Goal: Obtain resource: Obtain resource

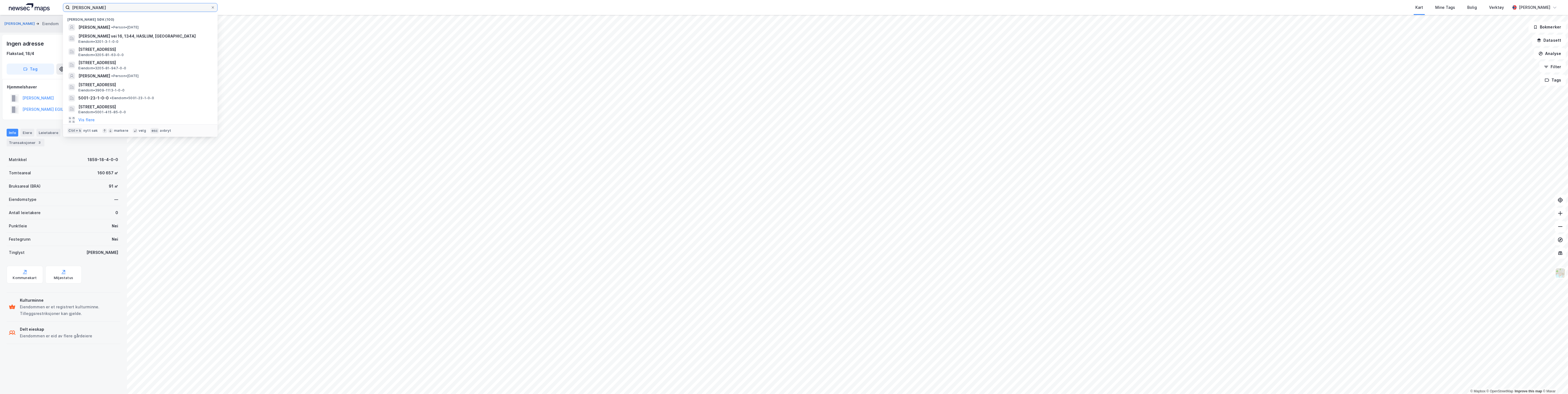
click at [97, 7] on input "[PERSON_NAME]" at bounding box center [140, 7] width 141 height 9
drag, startPoint x: 105, startPoint y: 7, endPoint x: 52, endPoint y: 12, distance: 53.2
click at [52, 12] on div "[PERSON_NAME] søk (100) [PERSON_NAME] • Person • [DATE] [PERSON_NAME] vei 16, 1…" at bounding box center [784, 7] width 1568 height 15
type input "81/947 Lillestrøm"
click at [90, 9] on input "81/947 Lillestrøm" at bounding box center [140, 7] width 141 height 9
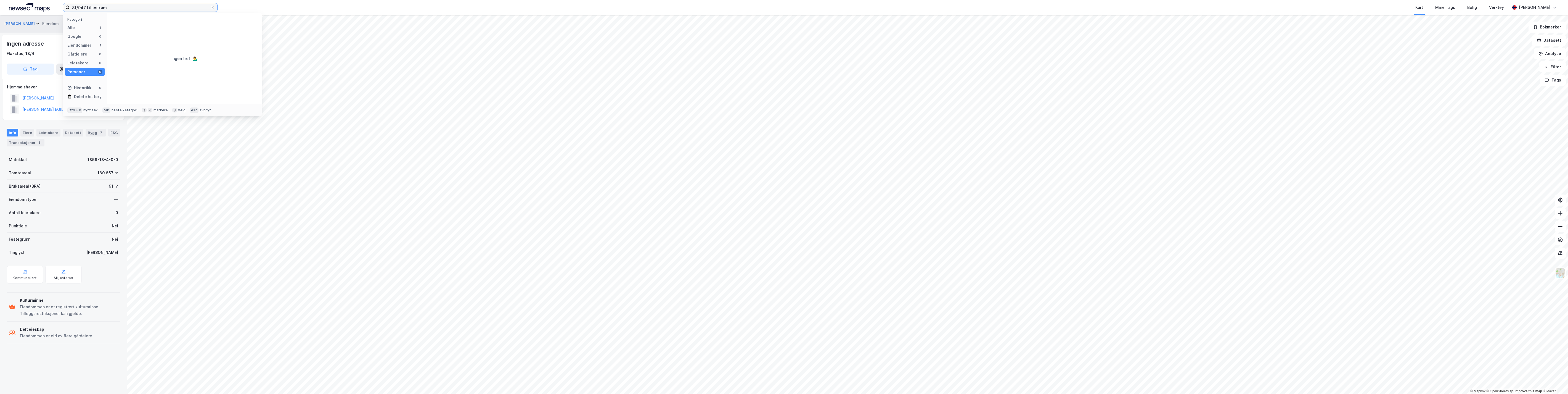
click at [90, 9] on input "81/947 Lillestrøm" at bounding box center [140, 7] width 141 height 9
click at [85, 43] on div "Eiendommer" at bounding box center [79, 45] width 24 height 7
click at [136, 25] on span "[STREET_ADDRESS]" at bounding box center [189, 27] width 133 height 7
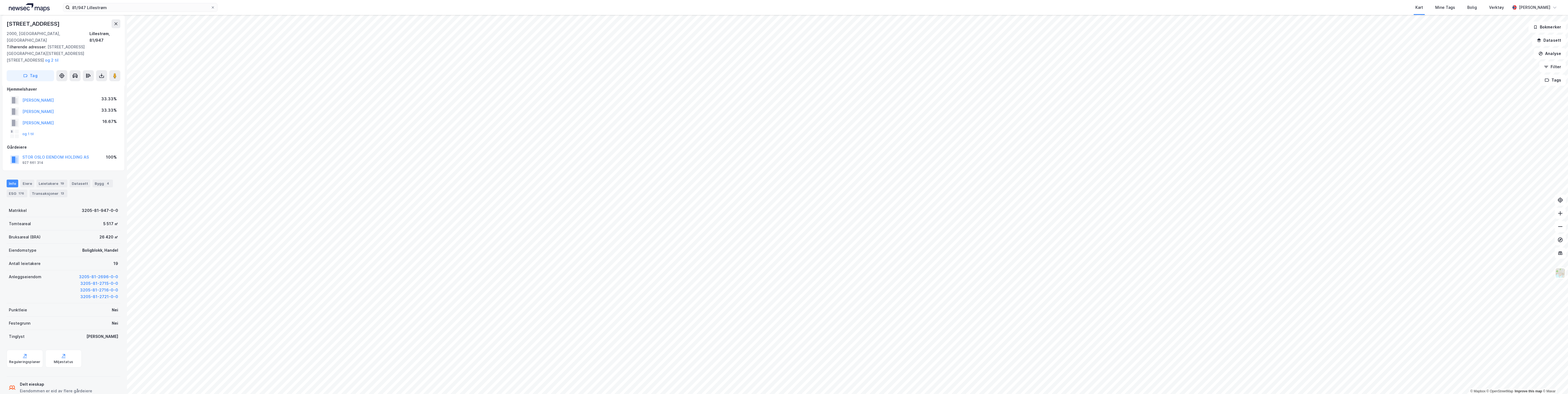
scroll to position [33, 0]
click at [103, 73] on icon at bounding box center [101, 76] width 5 height 5
click at [89, 85] on div "Last ned grunnbok" at bounding box center [74, 86] width 32 height 4
click at [79, 85] on div "Last ned grunnbok" at bounding box center [74, 86] width 32 height 4
click at [26, 172] on div "Info [PERSON_NAME] 19 Datasett Bygg 4 ESG 176 Transaksjoner 13" at bounding box center [63, 186] width 127 height 27
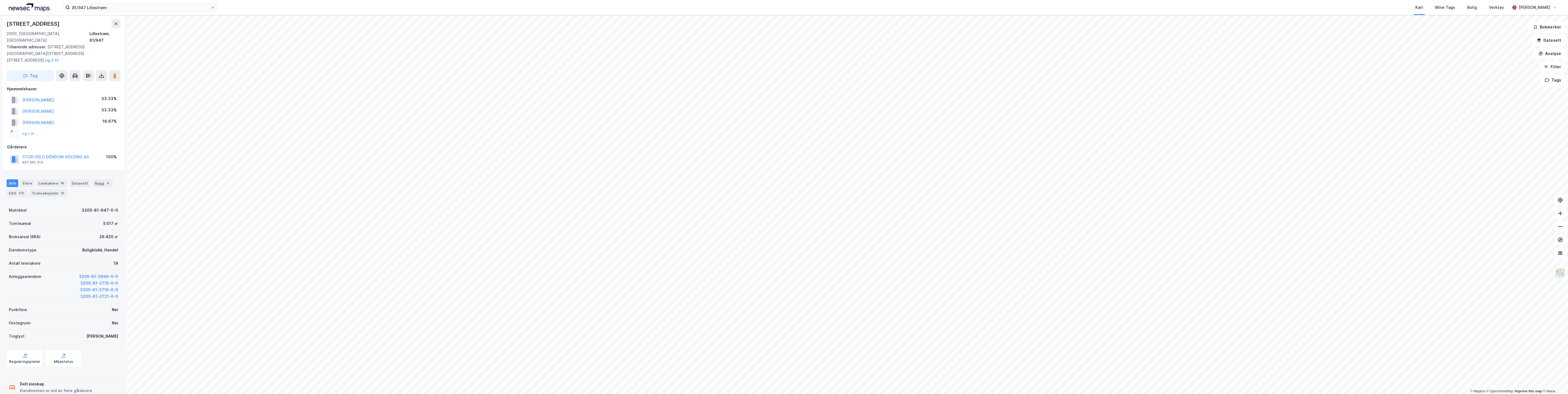
click at [29, 179] on div "Eiere" at bounding box center [27, 183] width 14 height 8
